Goal: Task Accomplishment & Management: Manage account settings

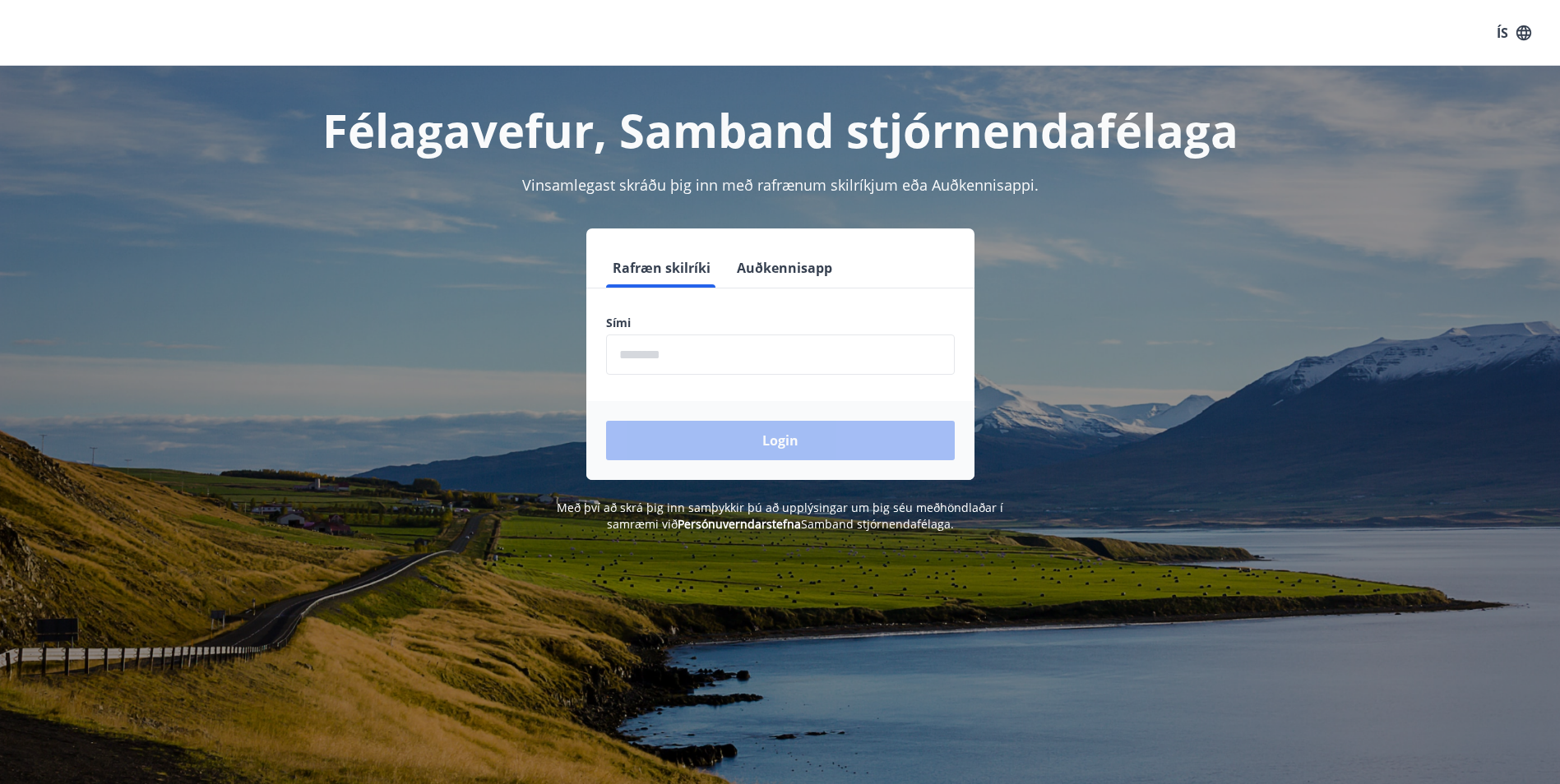
click at [682, 341] on input "phone" at bounding box center [780, 354] width 348 height 40
type input "********"
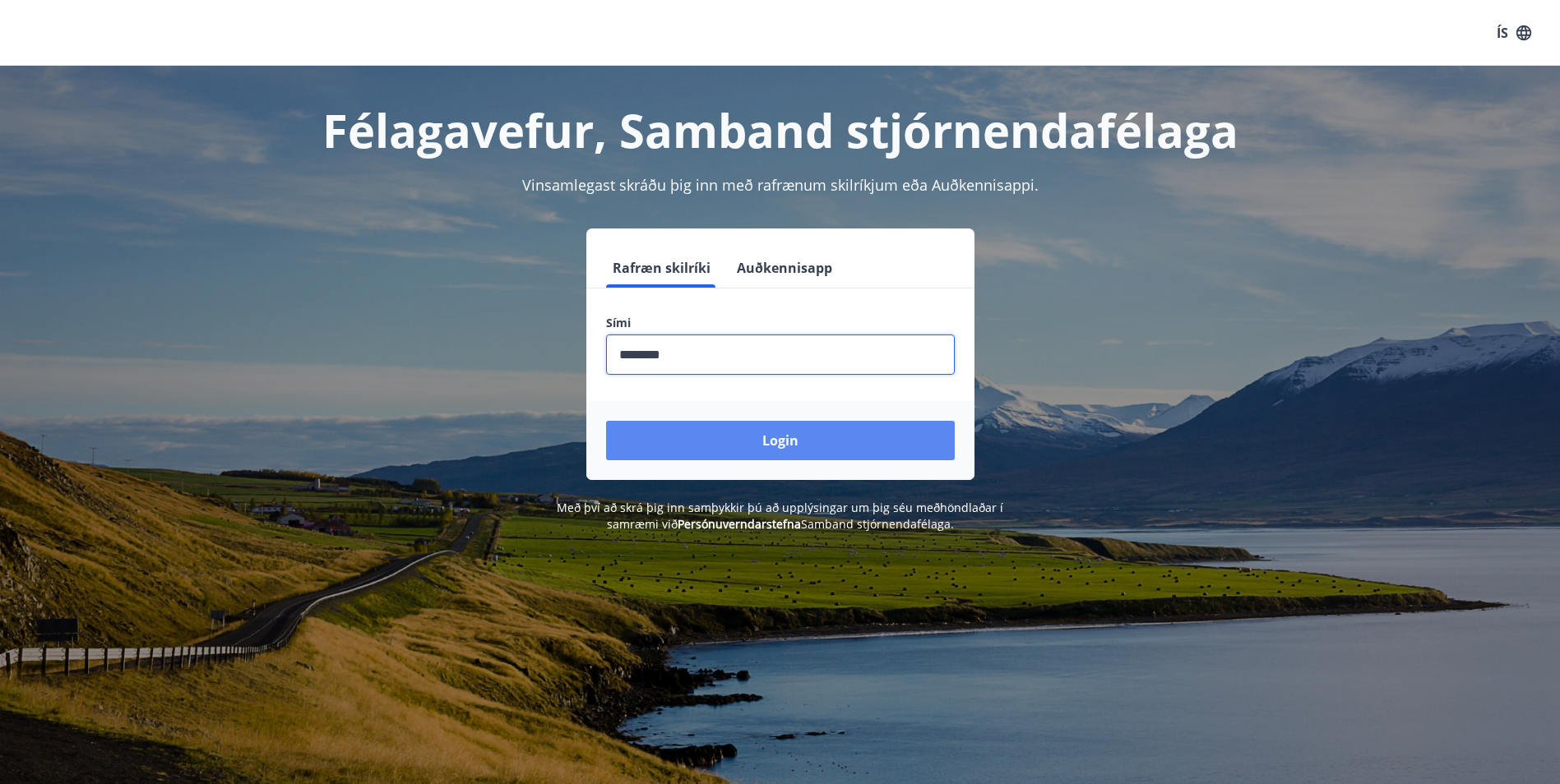
click at [737, 434] on button "Login" at bounding box center [780, 441] width 348 height 40
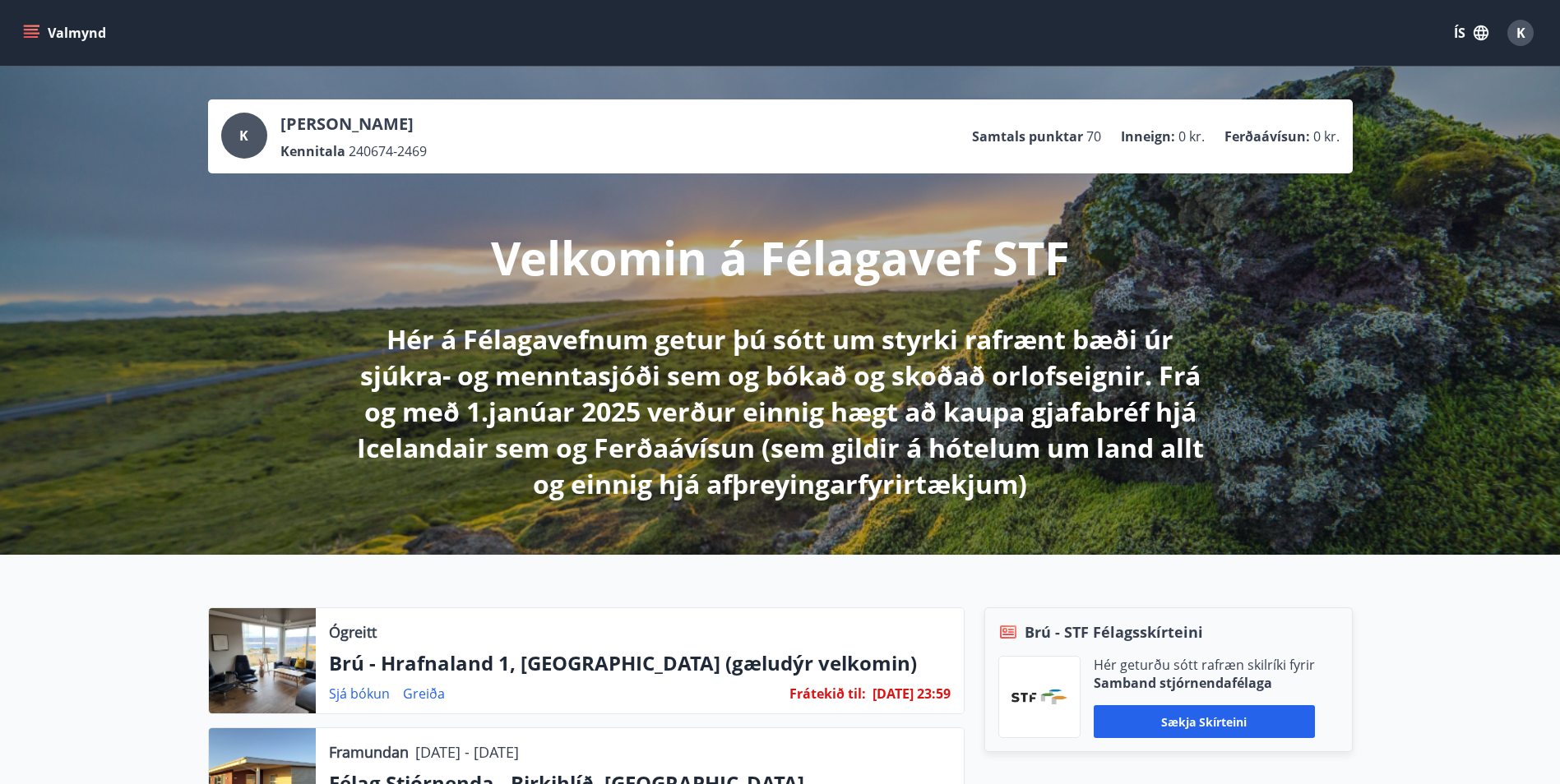
click at [41, 32] on button "Valmynd" at bounding box center [66, 33] width 93 height 30
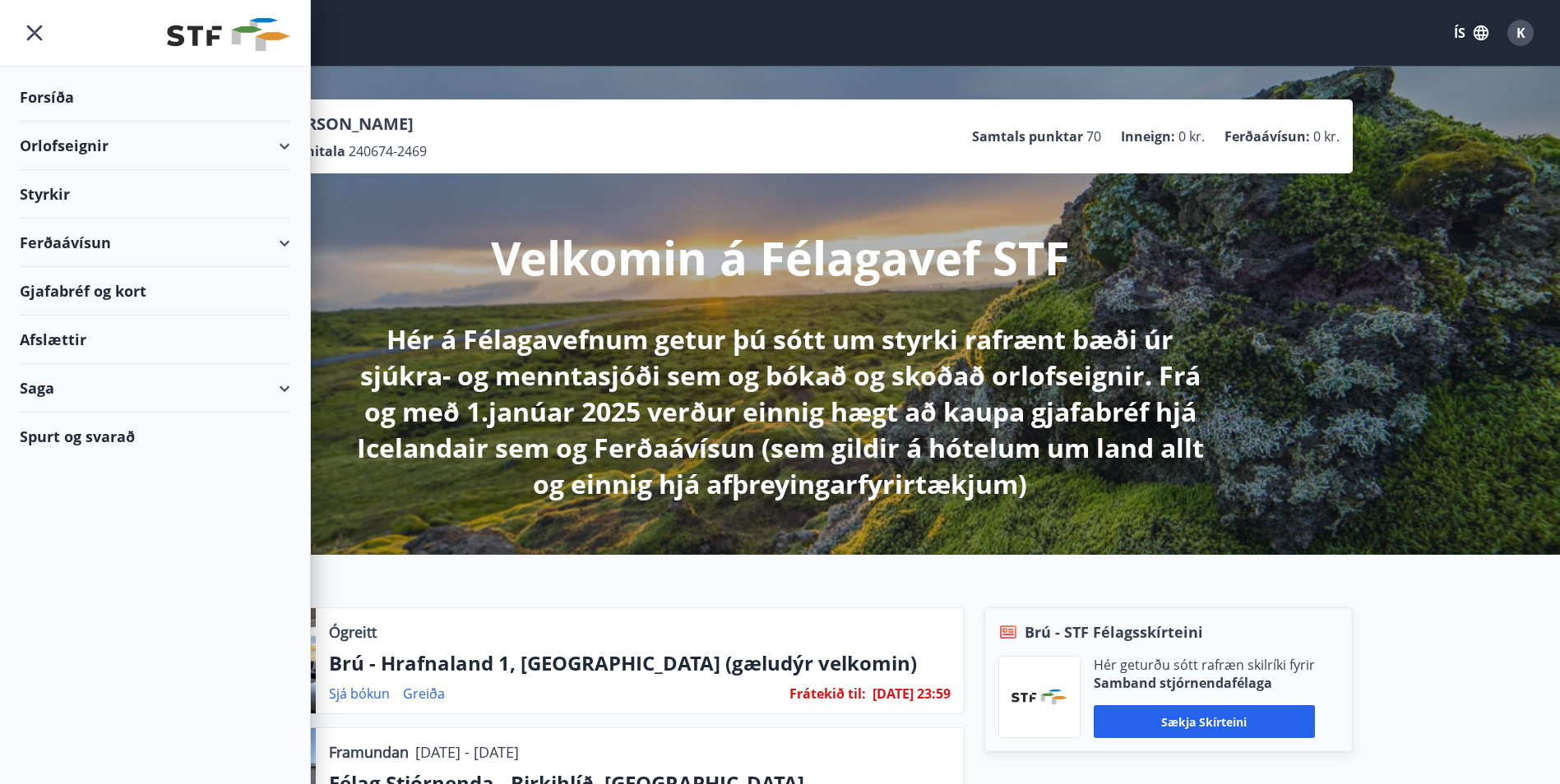
click at [281, 145] on div "Orlofseignir" at bounding box center [155, 146] width 270 height 49
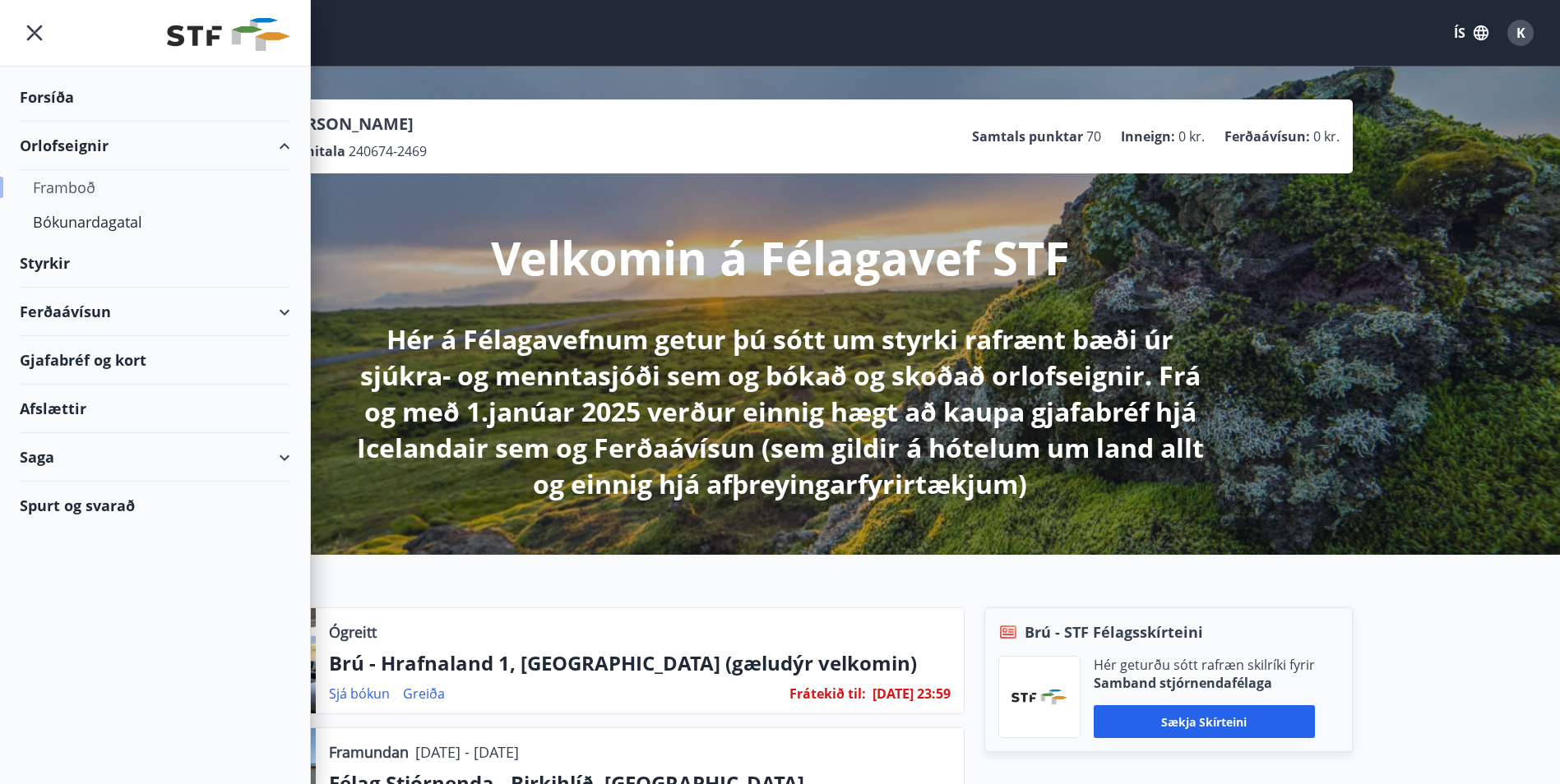
click at [80, 190] on div "Framboð" at bounding box center [155, 188] width 245 height 35
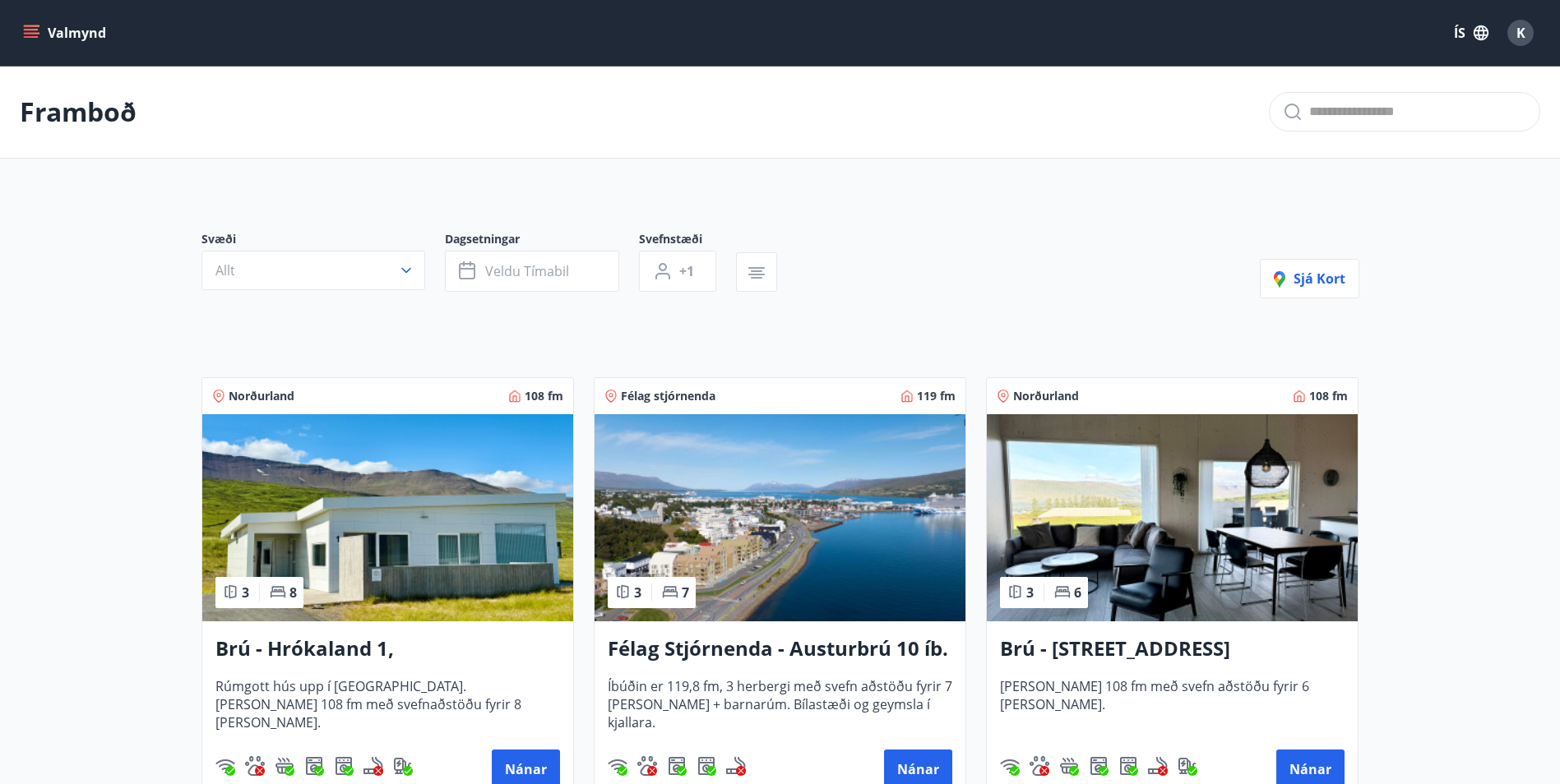
click at [32, 34] on icon "menu" at bounding box center [33, 33] width 18 height 2
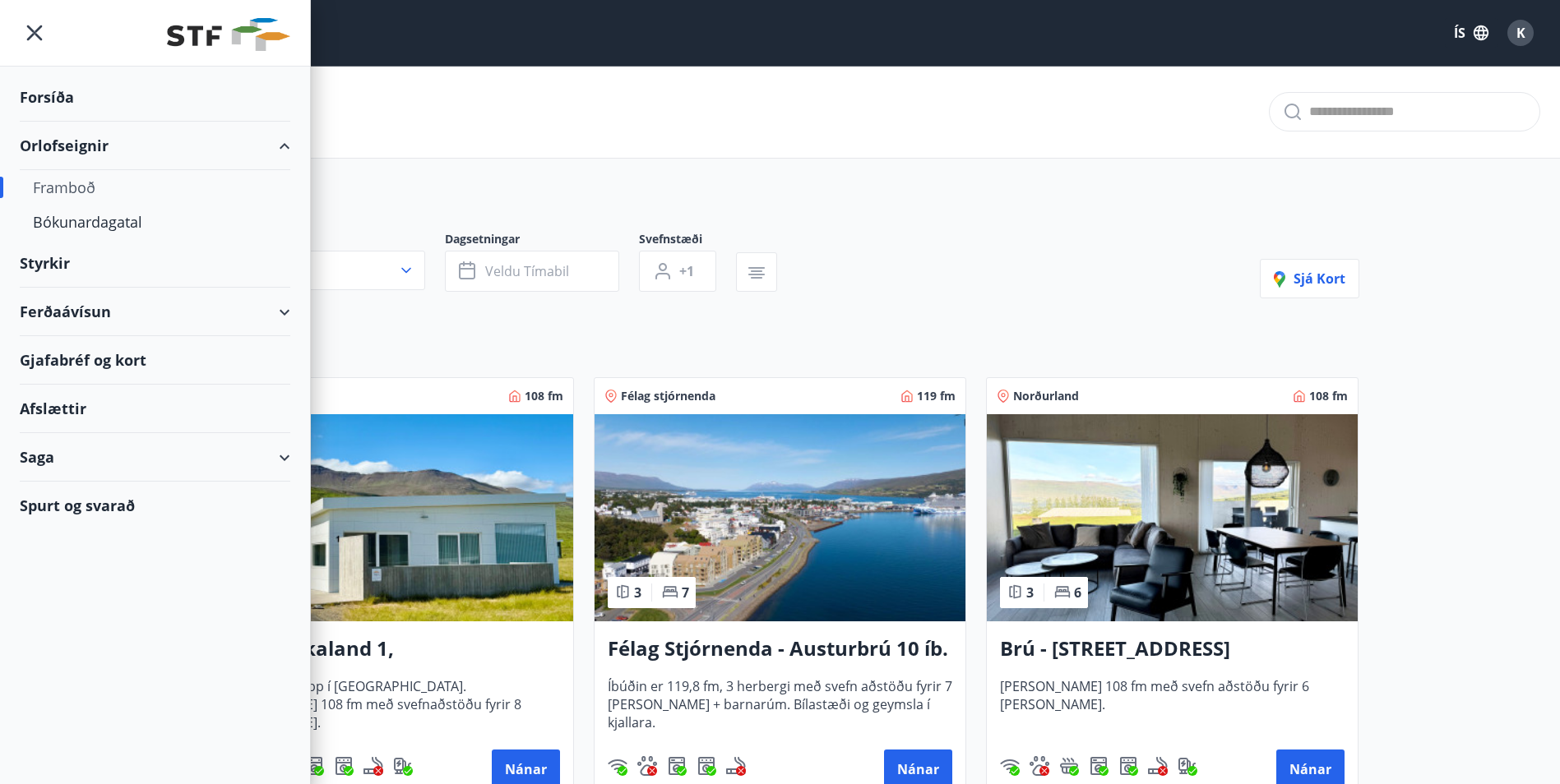
click at [111, 143] on div "Orlofseignir" at bounding box center [155, 146] width 270 height 49
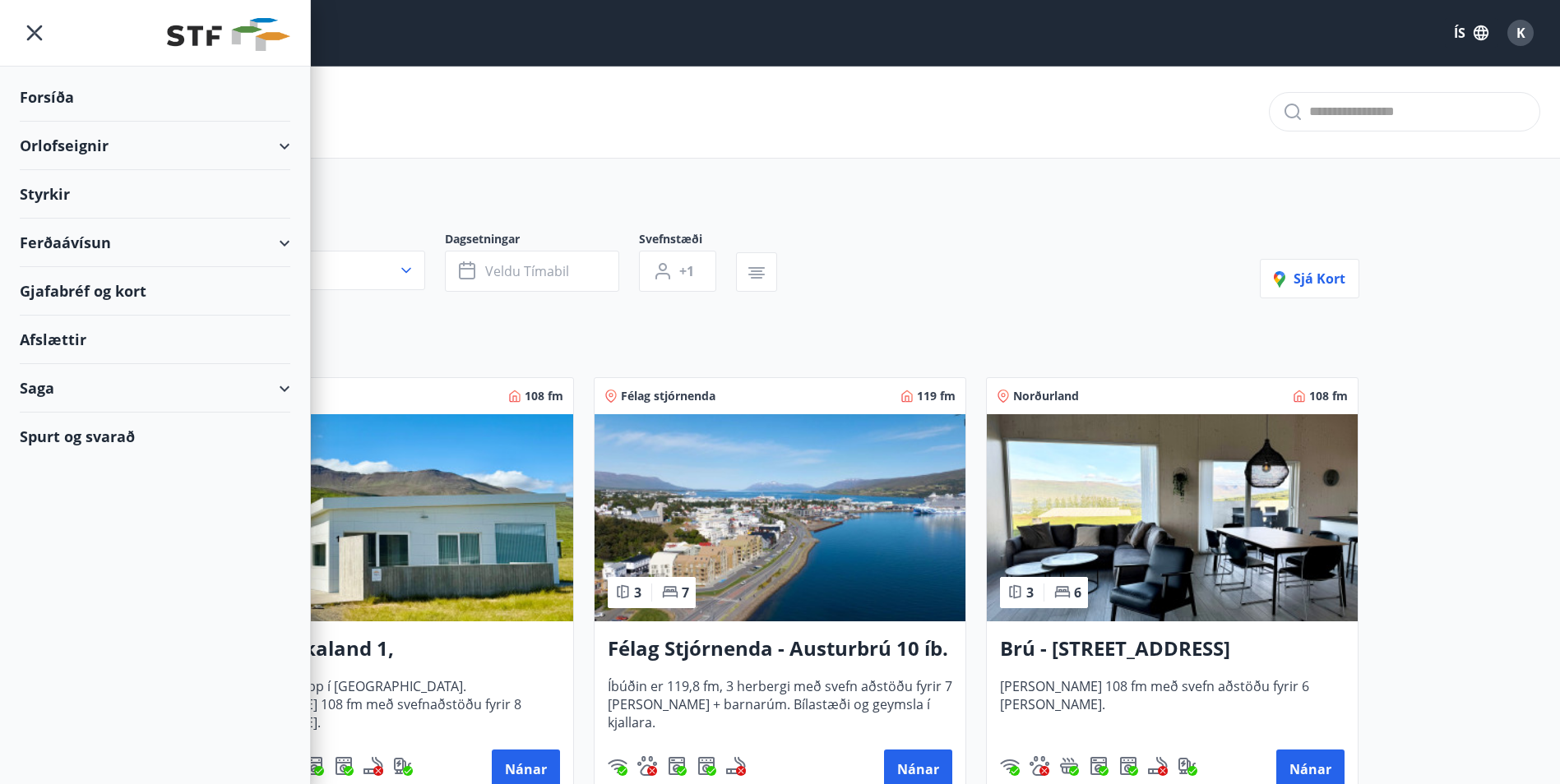
click at [111, 143] on div "Orlofseignir" at bounding box center [155, 146] width 270 height 49
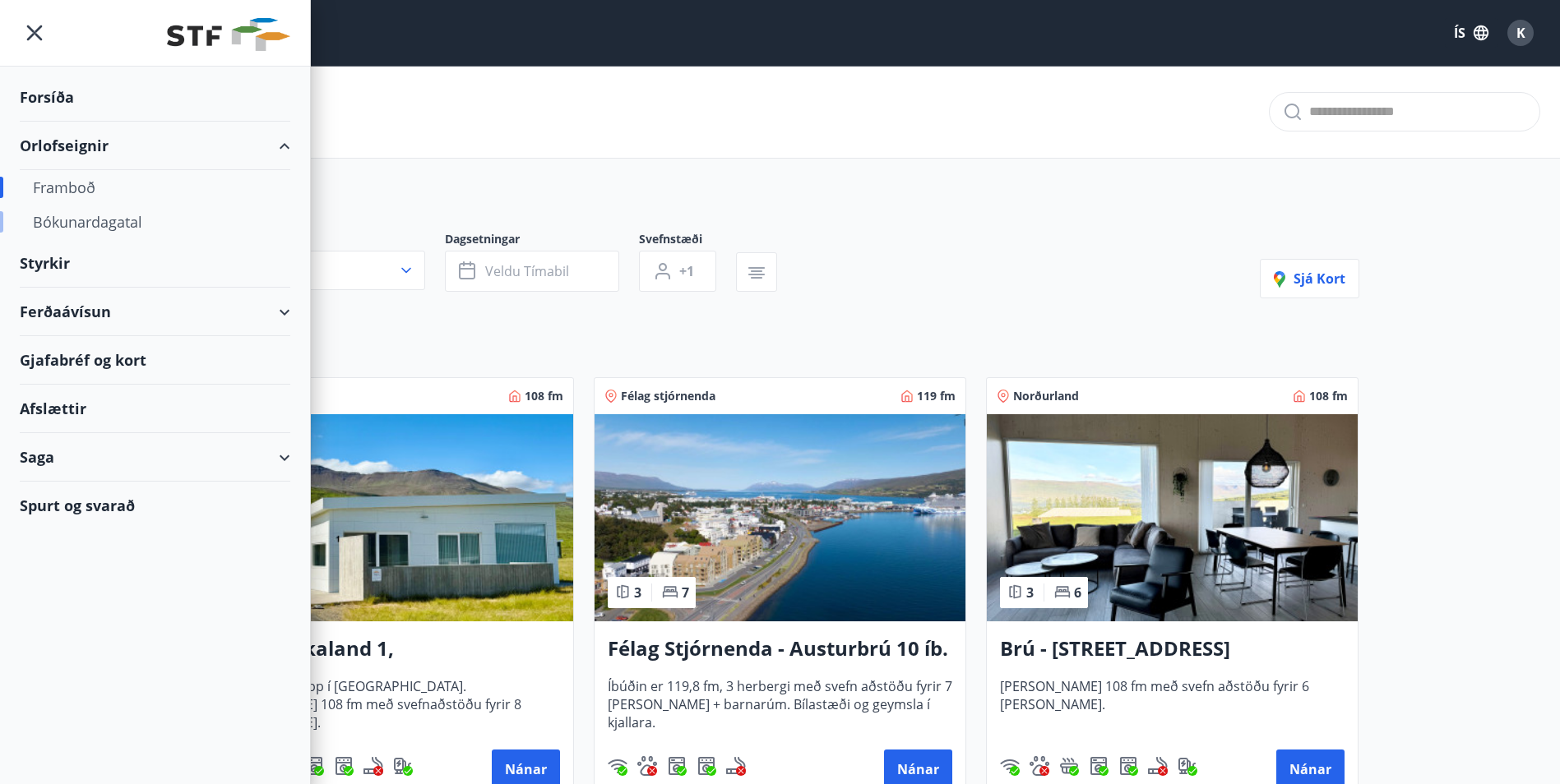
click at [70, 226] on div "Bókunardagatal" at bounding box center [155, 221] width 245 height 35
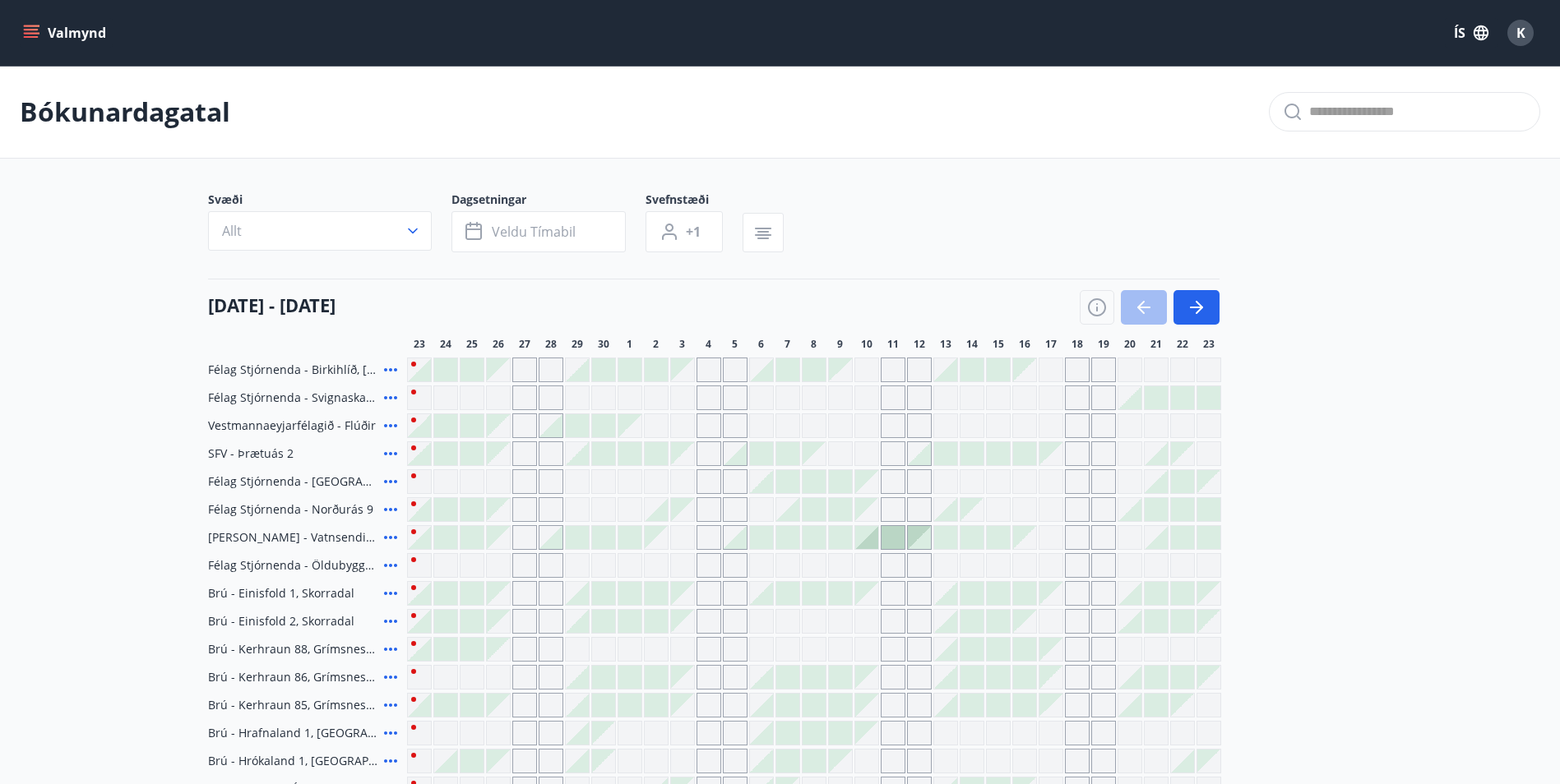
click at [33, 27] on icon "menu" at bounding box center [31, 33] width 16 height 16
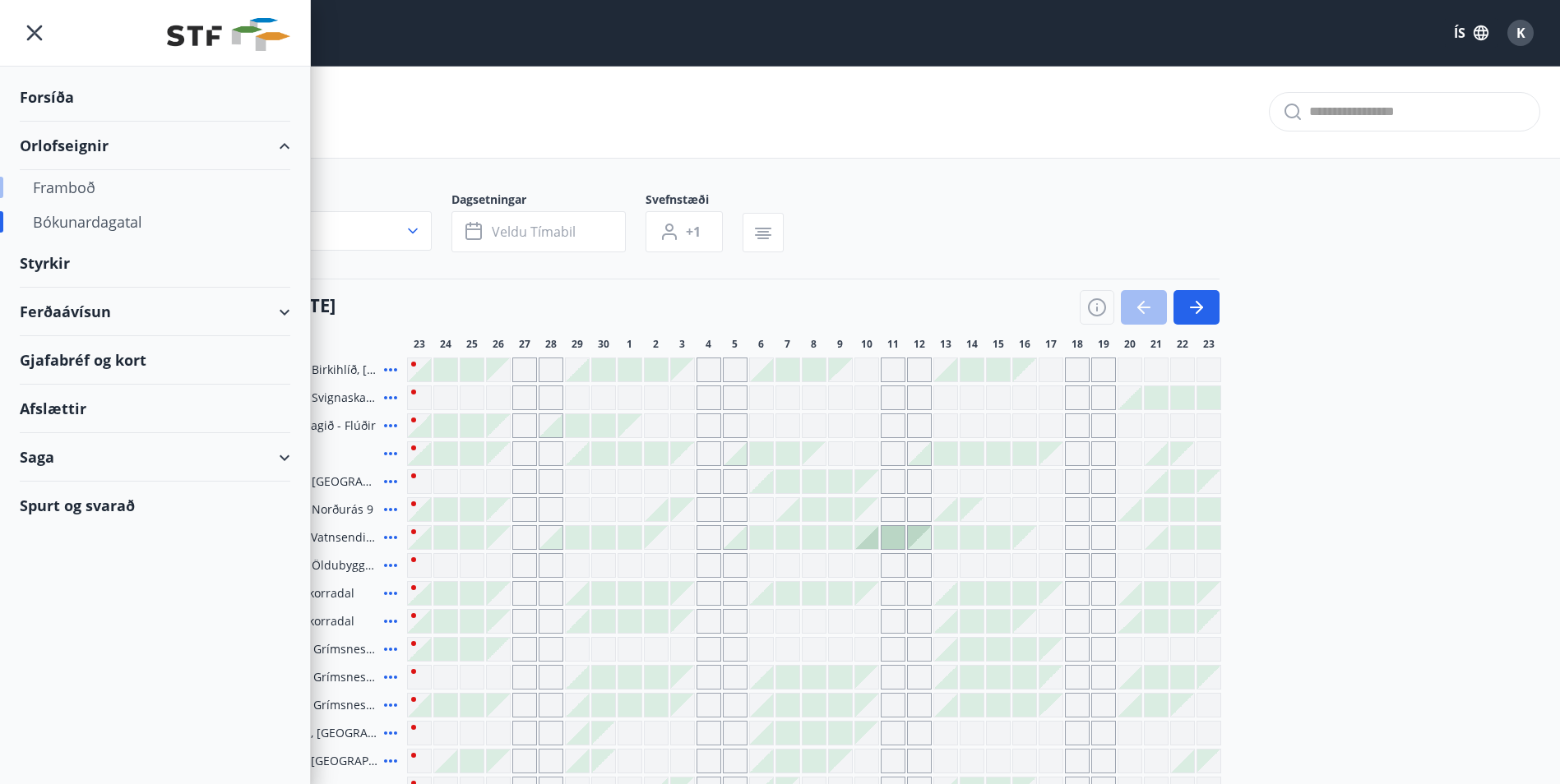
click at [73, 190] on div "Framboð" at bounding box center [155, 188] width 245 height 35
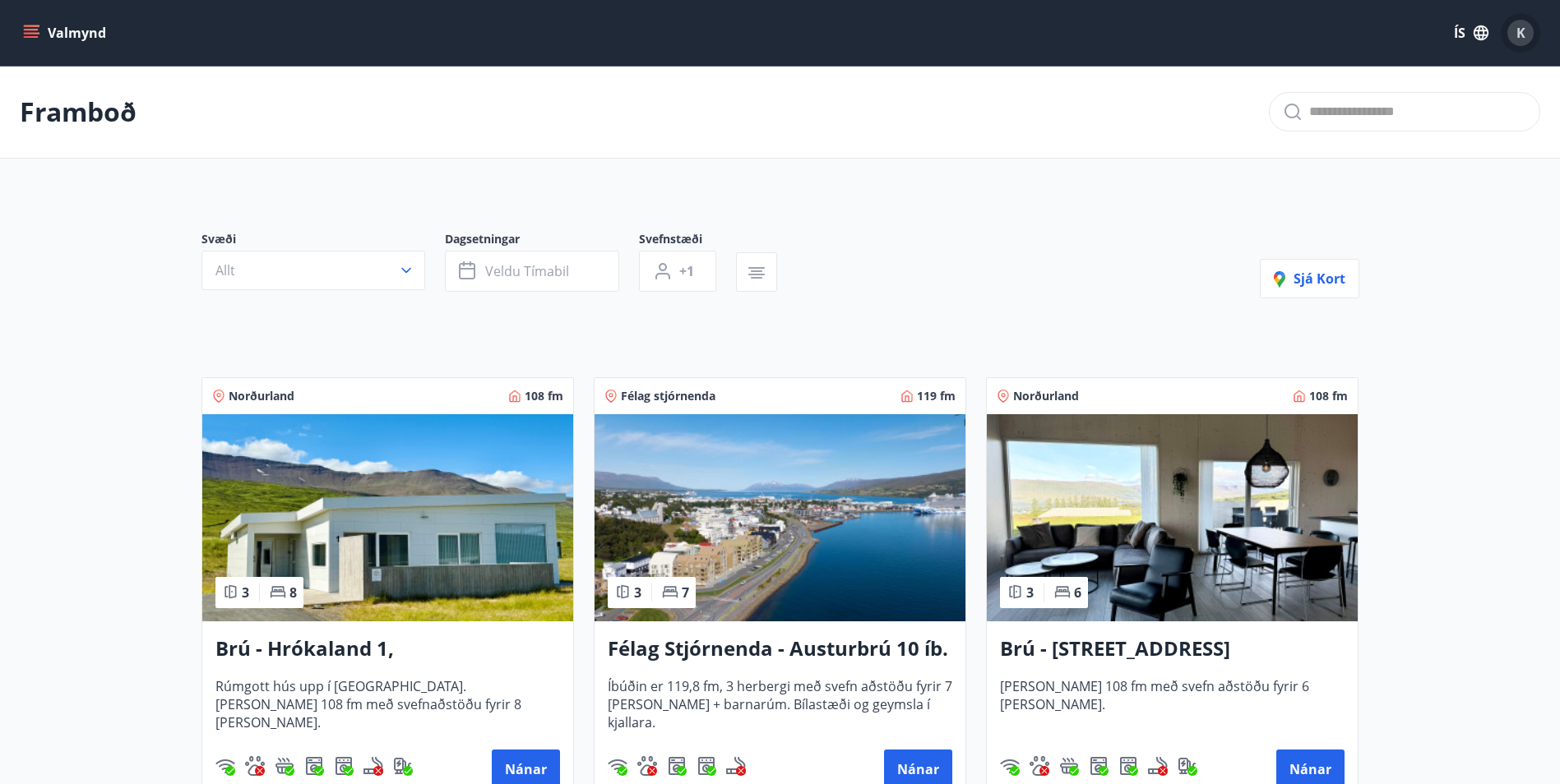
click at [1511, 30] on div "K" at bounding box center [1520, 33] width 26 height 26
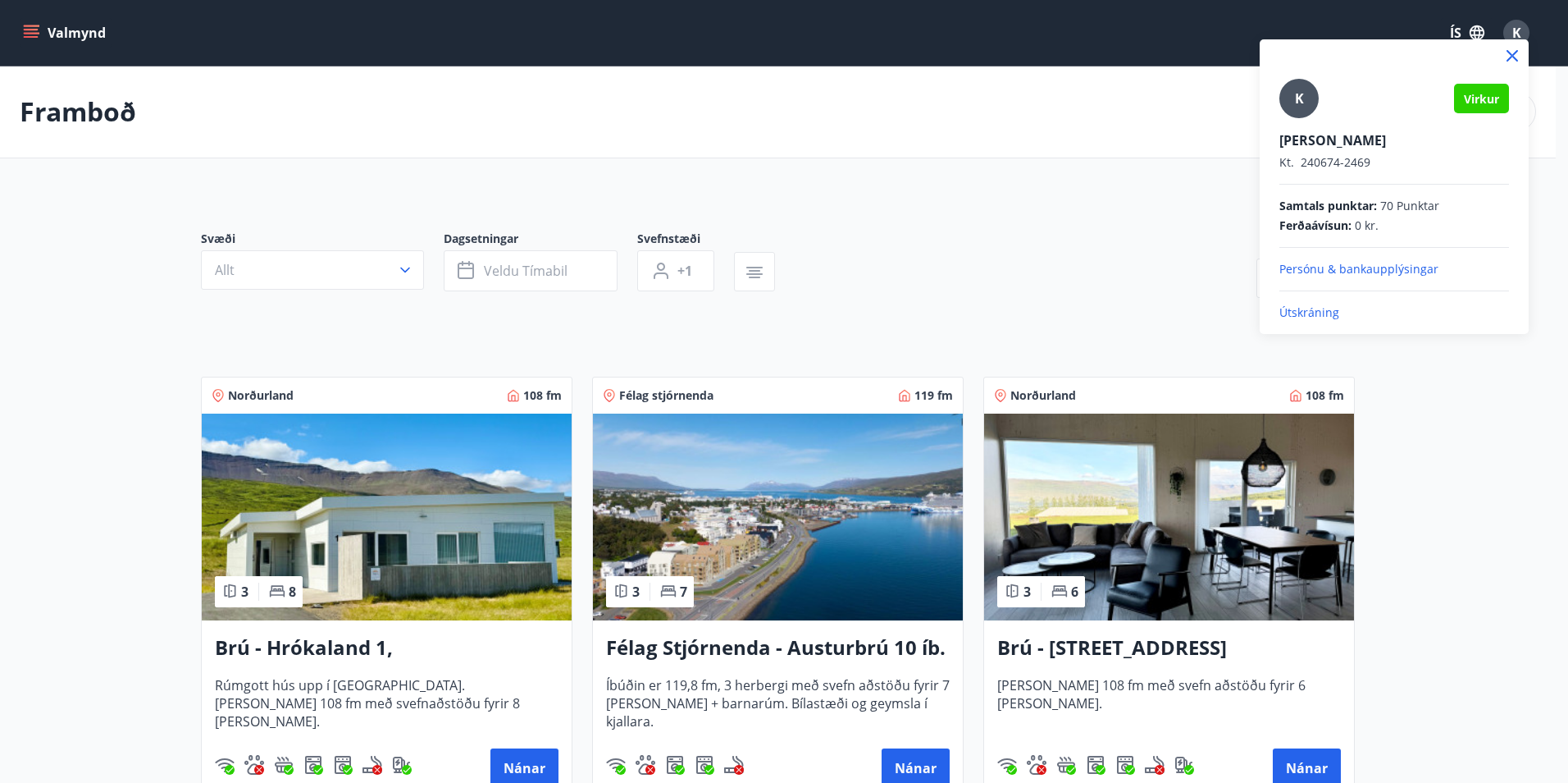
click at [33, 30] on div at bounding box center [784, 392] width 1568 height 783
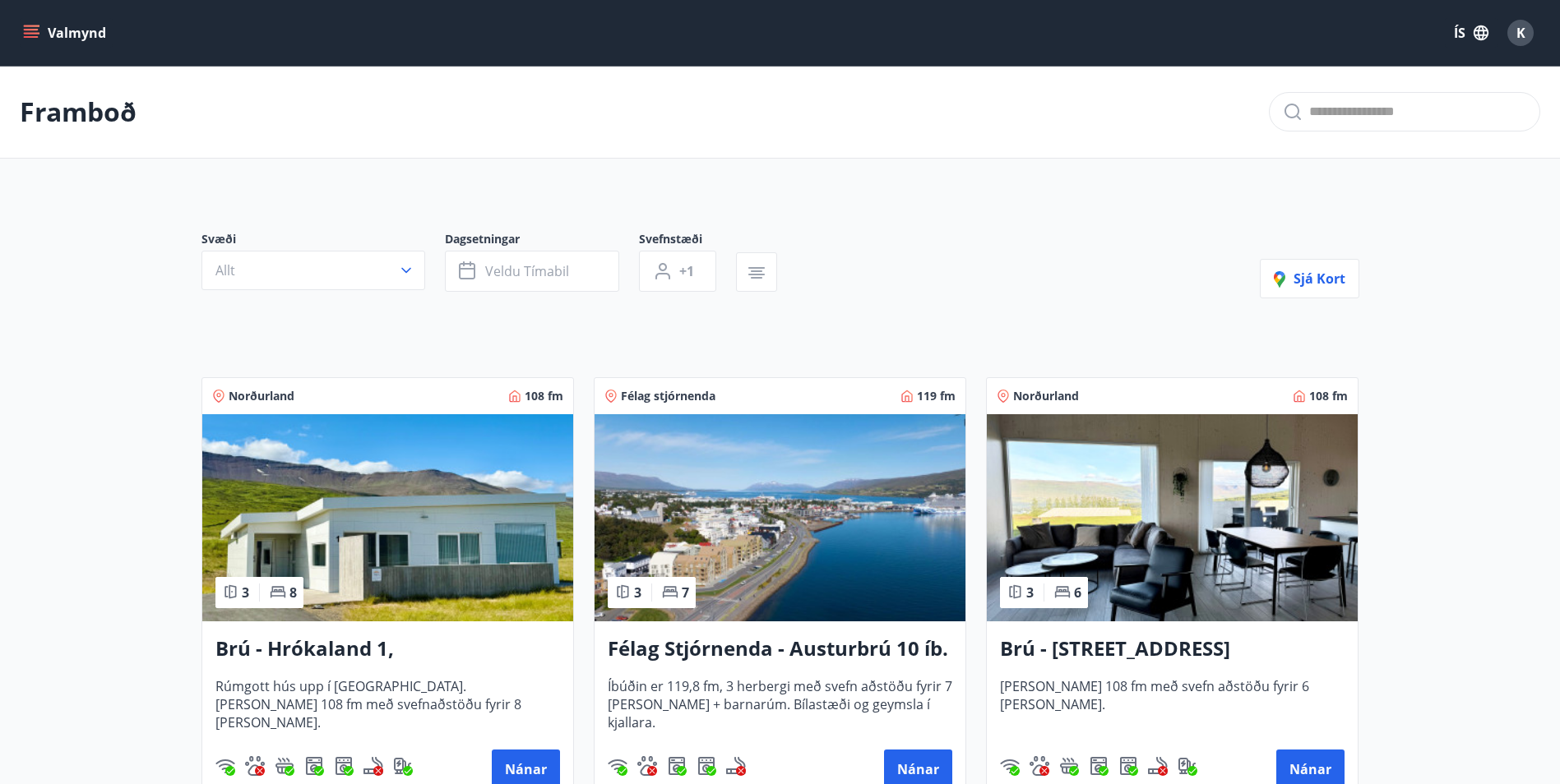
click at [33, 30] on icon "menu" at bounding box center [31, 30] width 15 height 2
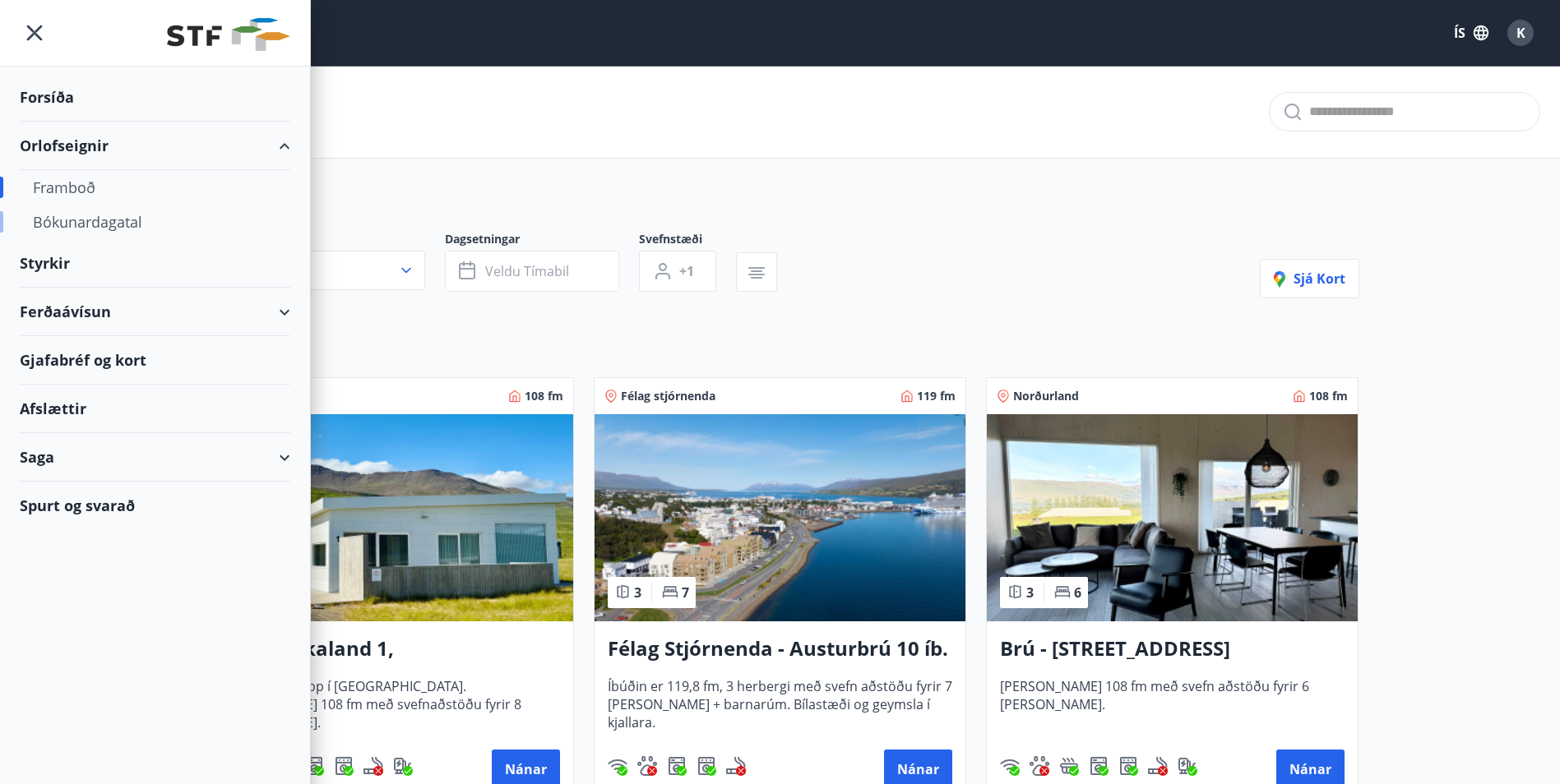
click at [95, 223] on div "Bókunardagatal" at bounding box center [155, 221] width 245 height 35
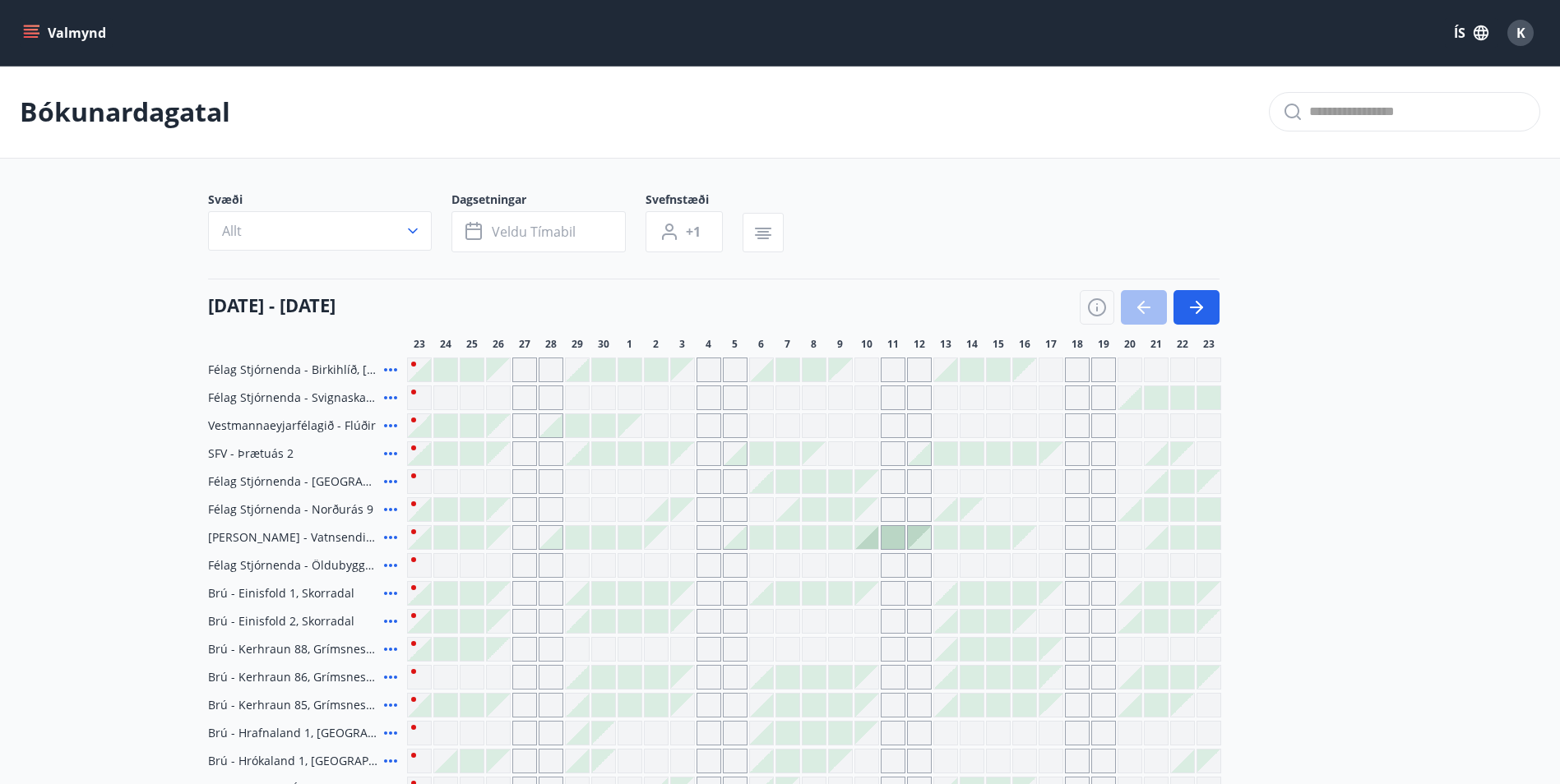
click at [27, 35] on icon "menu" at bounding box center [31, 33] width 16 height 16
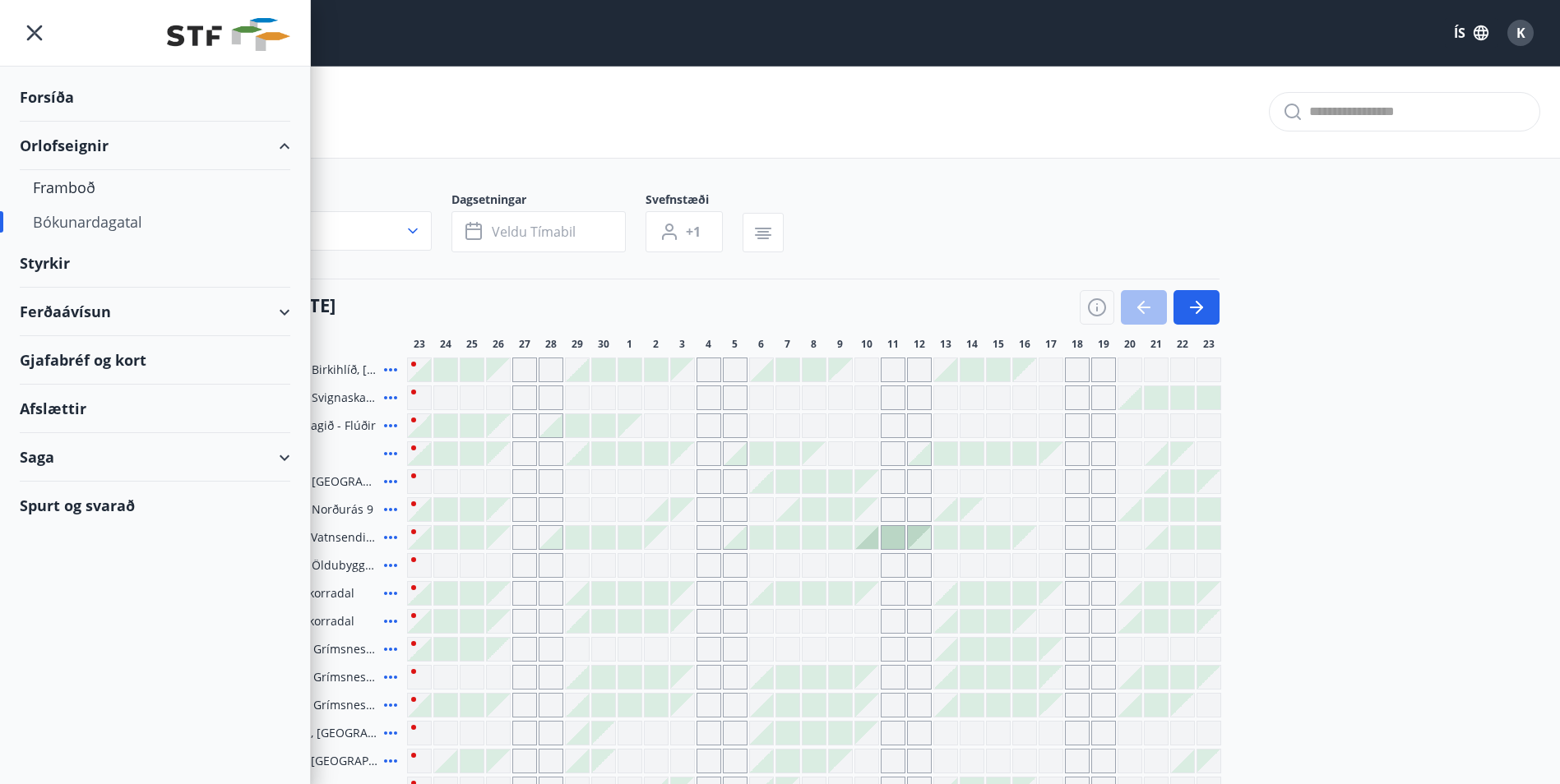
click at [48, 460] on div "Saga" at bounding box center [155, 457] width 270 height 49
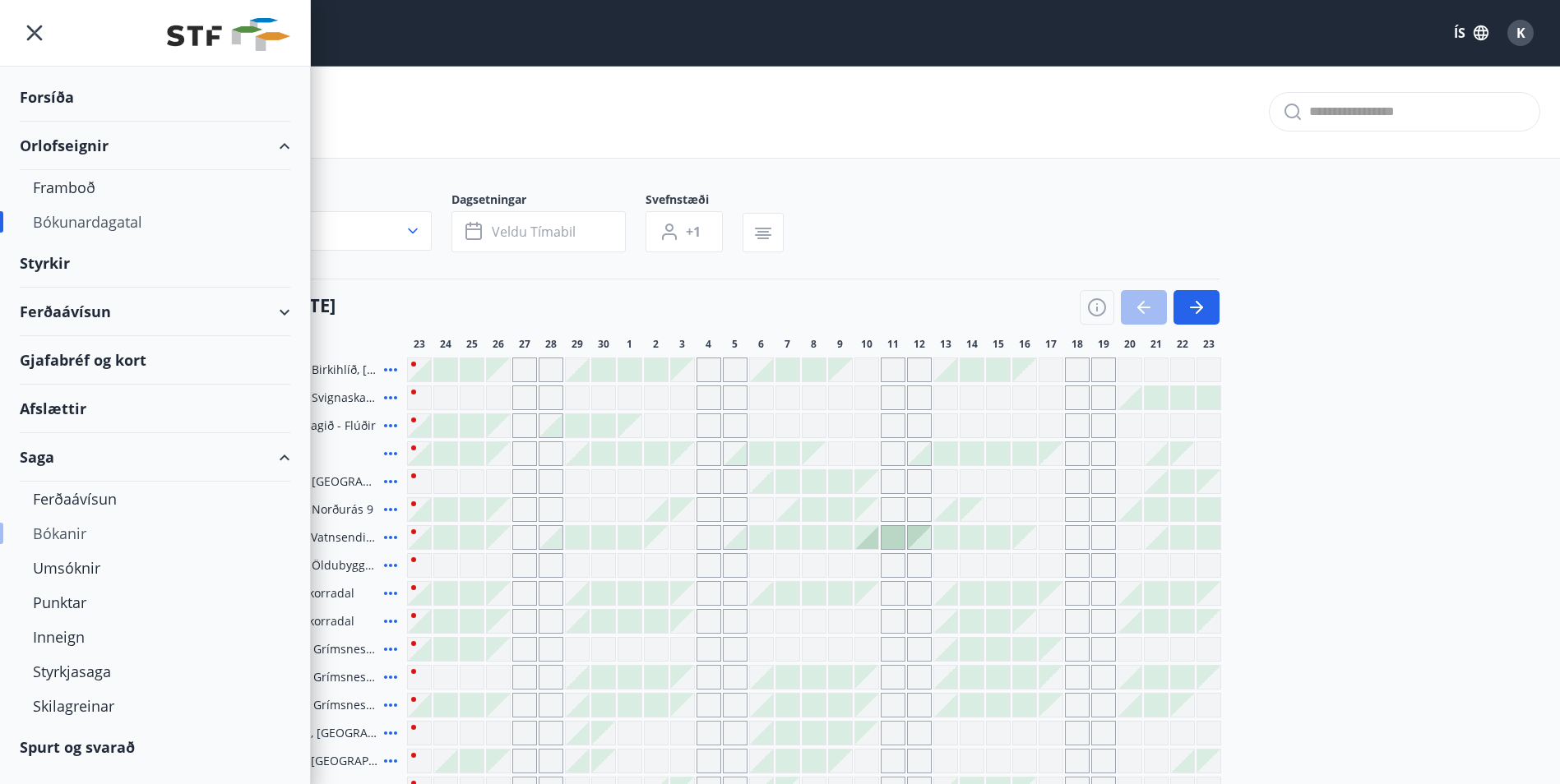
click at [71, 531] on div "Bókanir" at bounding box center [155, 533] width 245 height 35
